Goal: Book appointment/travel/reservation

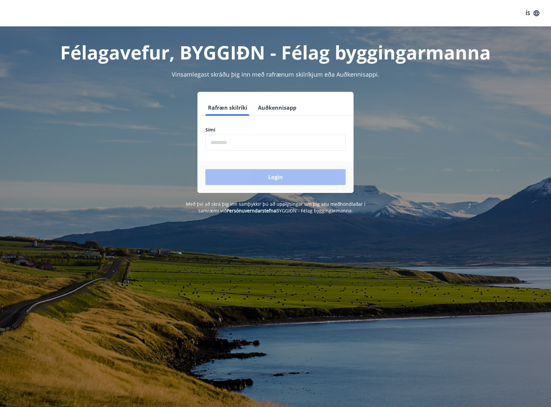
click at [239, 148] on input "phone" at bounding box center [275, 143] width 140 height 16
type input "********"
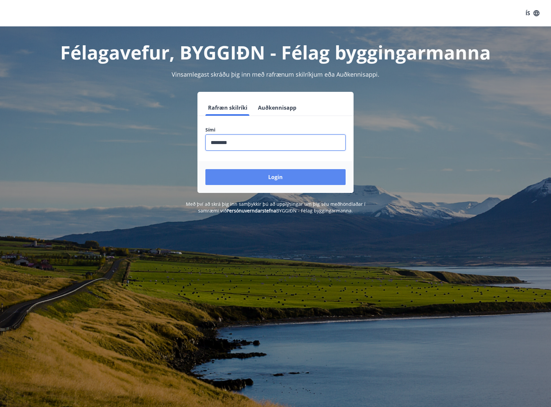
click at [258, 173] on button "Login" at bounding box center [275, 177] width 140 height 16
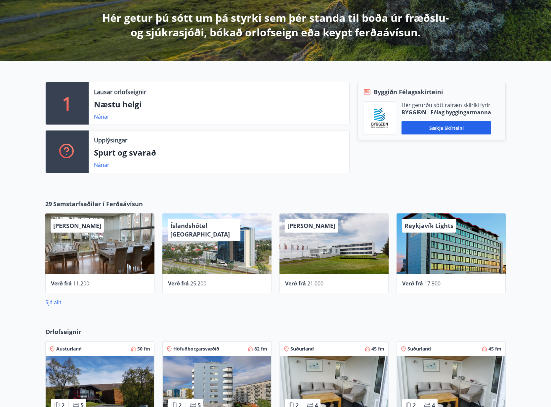
scroll to position [119, 0]
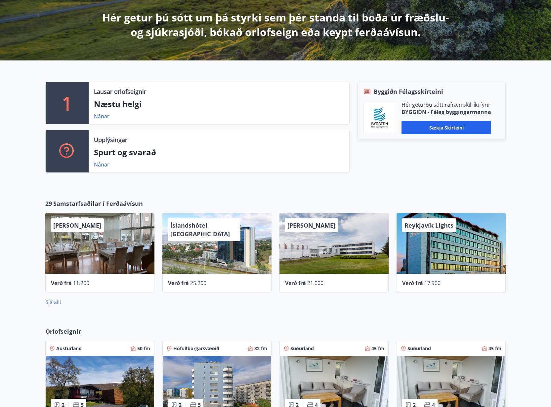
click at [53, 301] on link "Sjá allt" at bounding box center [53, 302] width 16 height 7
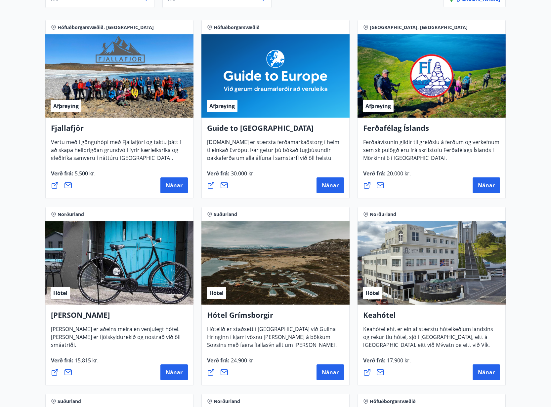
scroll to position [238, 0]
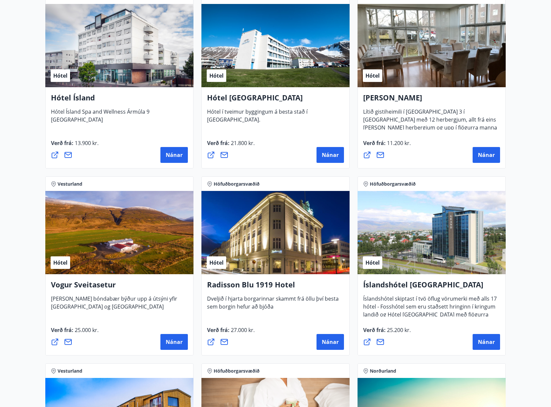
scroll to position [1126, 0]
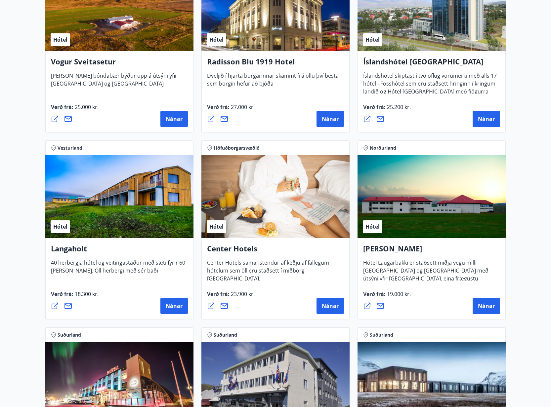
scroll to position [1340, 0]
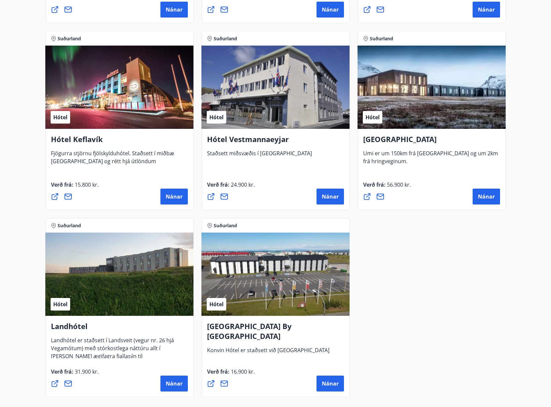
scroll to position [1644, 0]
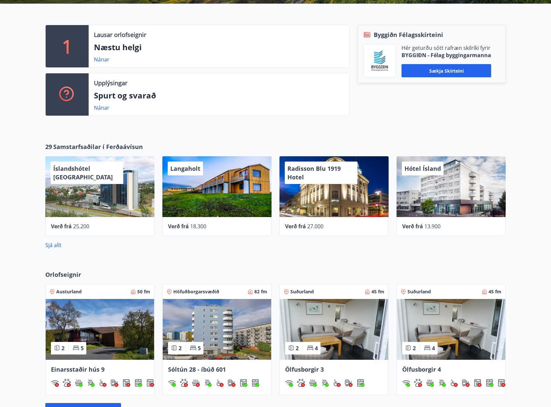
scroll to position [292, 0]
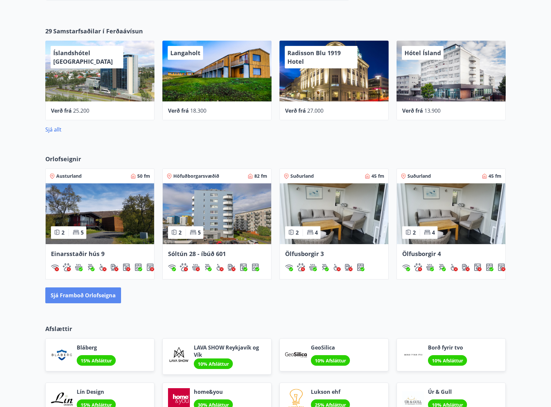
click at [82, 295] on button "Sjá framboð orlofseigna" at bounding box center [83, 296] width 76 height 16
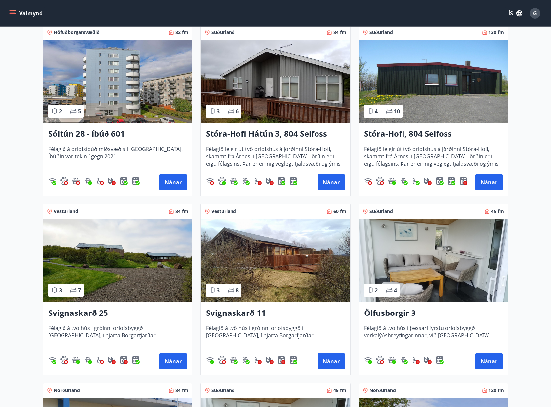
scroll to position [152, 0]
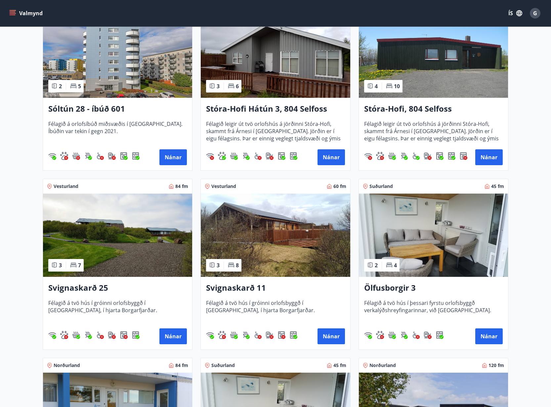
click at [29, 178] on main "Framboð Svæði Allt Dagsetningar Veldu tímabil Svefnstæði +1 Sjá kort Höfuðborga…" at bounding box center [275, 383] width 551 height 1019
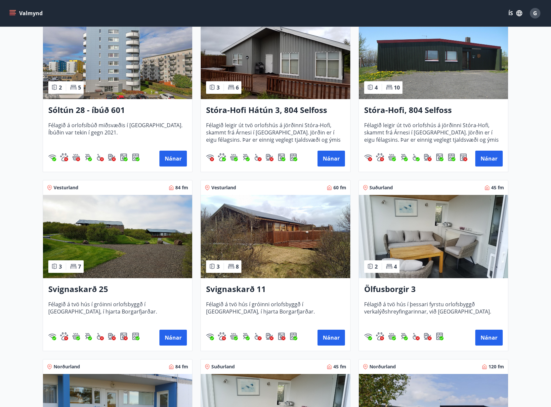
click at [274, 229] on img at bounding box center [275, 236] width 149 height 83
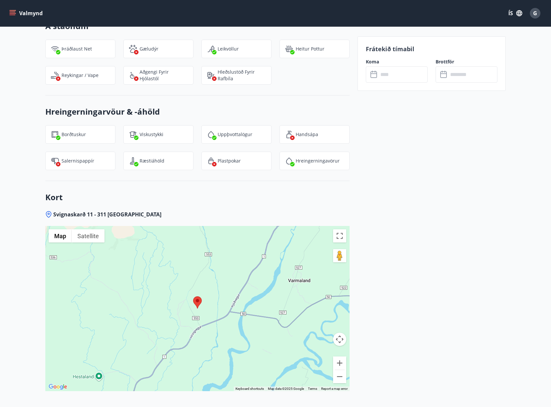
scroll to position [760, 0]
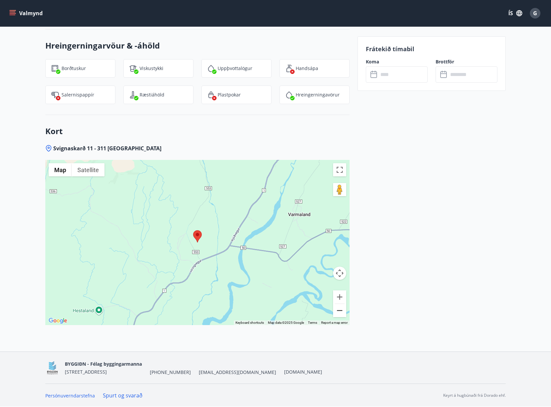
click at [343, 313] on button "Zoom out" at bounding box center [339, 310] width 13 height 13
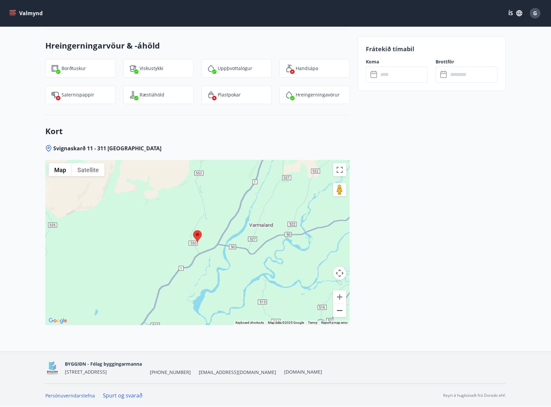
click at [343, 313] on button "Zoom out" at bounding box center [339, 310] width 13 height 13
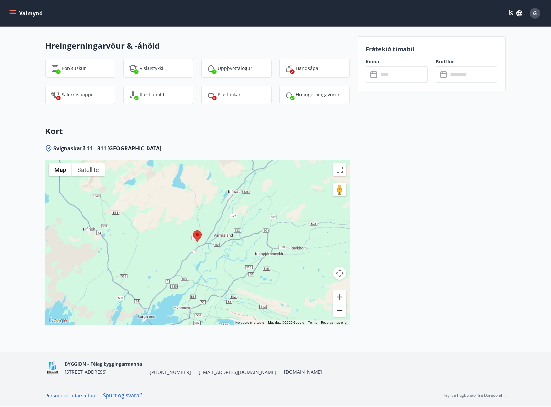
click at [343, 313] on button "Zoom out" at bounding box center [339, 310] width 13 height 13
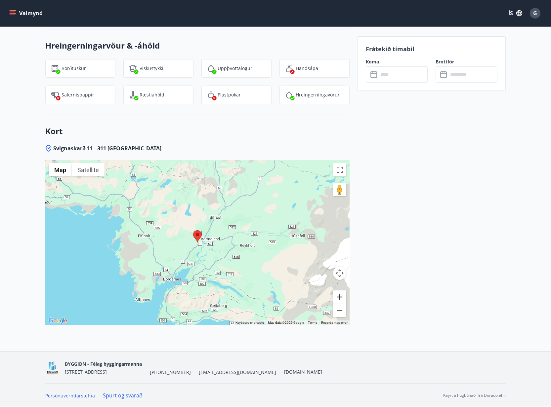
click at [341, 296] on button "Zoom in" at bounding box center [339, 297] width 13 height 13
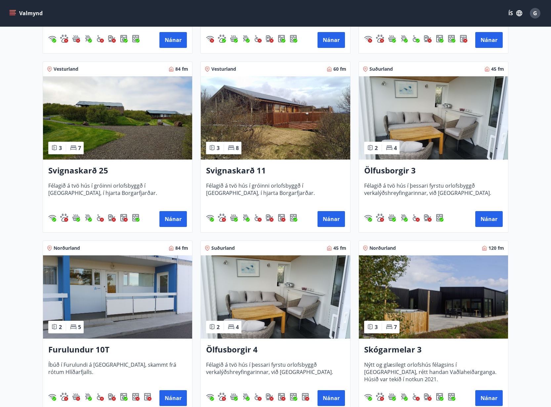
scroll to position [273, 0]
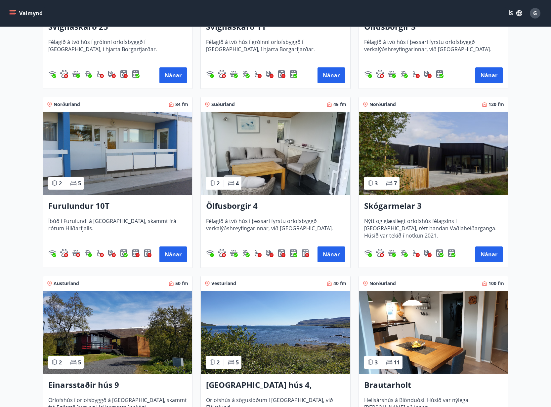
click at [23, 211] on main "Framboð Svæði Allt Dagsetningar Veldu tímabil Svefnstæði +1 Sjá kort Höfuðborga…" at bounding box center [275, 122] width 551 height 1019
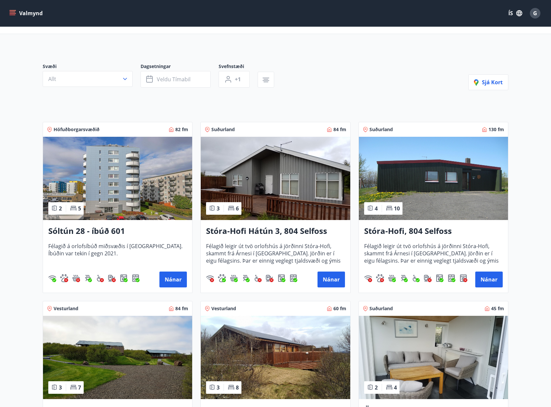
scroll to position [0, 0]
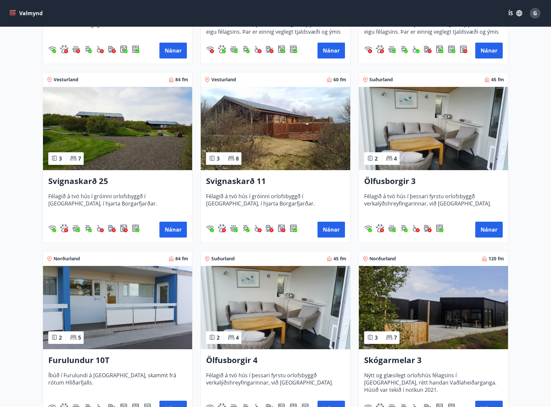
click at [532, 161] on main "Framboð Svæði Allt Dagsetningar Veldu tímabil Svefnstæði +1 Sjá kort Höfuðborga…" at bounding box center [275, 277] width 551 height 1019
